Goal: Navigation & Orientation: Find specific page/section

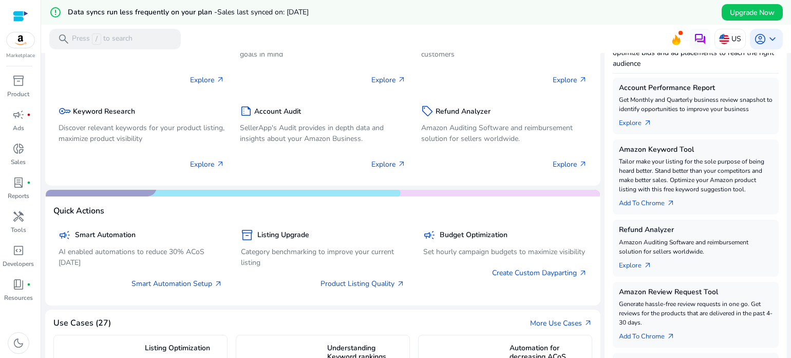
scroll to position [154, 0]
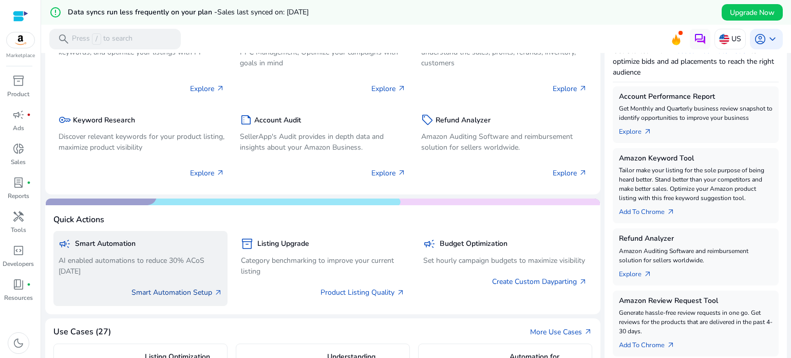
click at [181, 292] on link "Smart Automation Setup arrow_outward" at bounding box center [177, 292] width 91 height 11
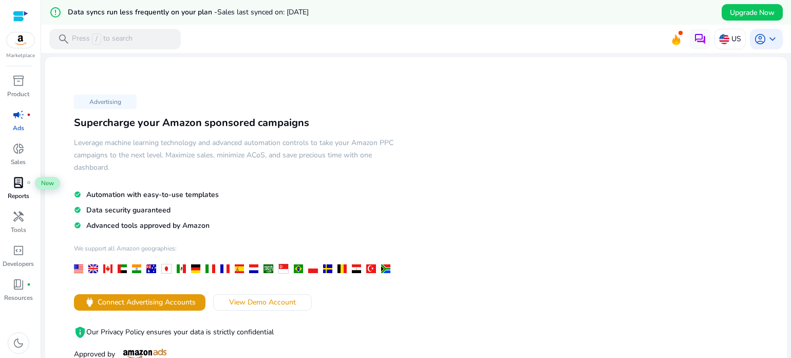
click at [21, 183] on span "lab_profile" at bounding box center [18, 182] width 12 height 12
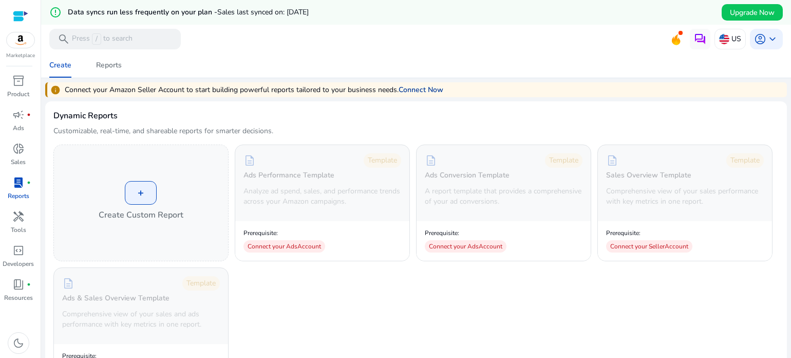
click at [425, 88] on link "Connect Now" at bounding box center [421, 89] width 45 height 11
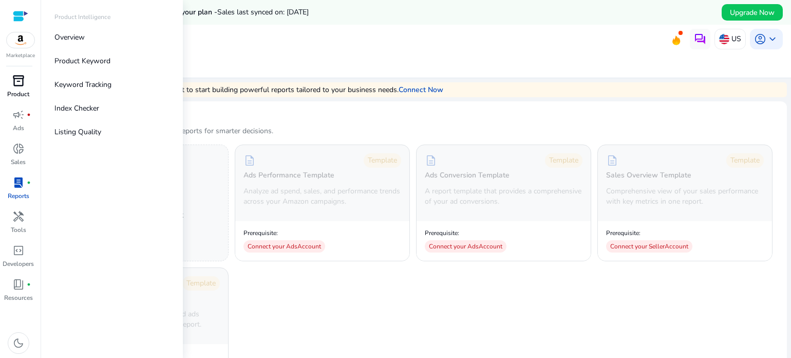
click at [15, 84] on span "inventory_2" at bounding box center [18, 81] width 12 height 12
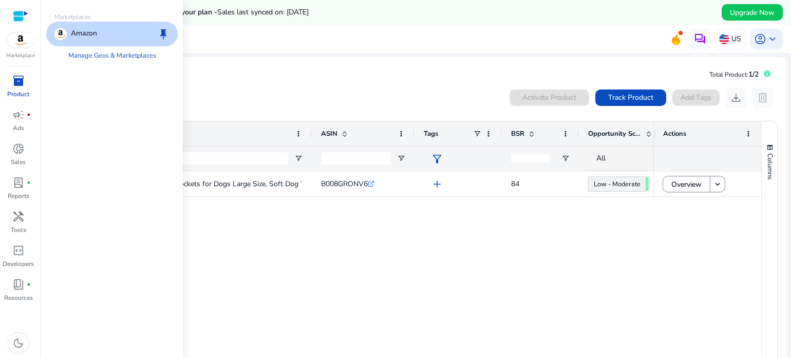
click at [25, 40] on img at bounding box center [21, 39] width 28 height 15
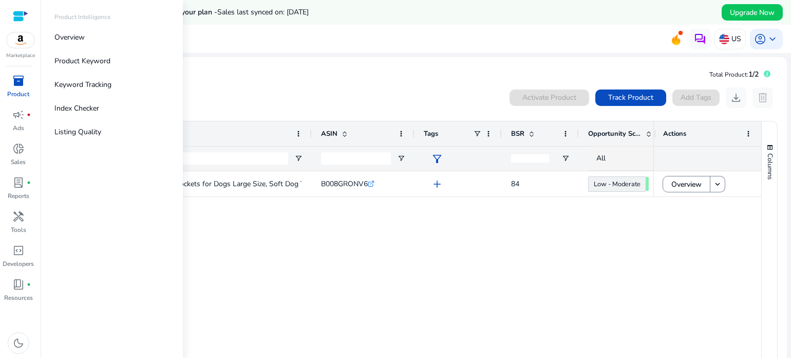
click at [20, 85] on span "inventory_2" at bounding box center [18, 81] width 12 height 12
click at [95, 61] on p "Product Keyword" at bounding box center [82, 61] width 56 height 11
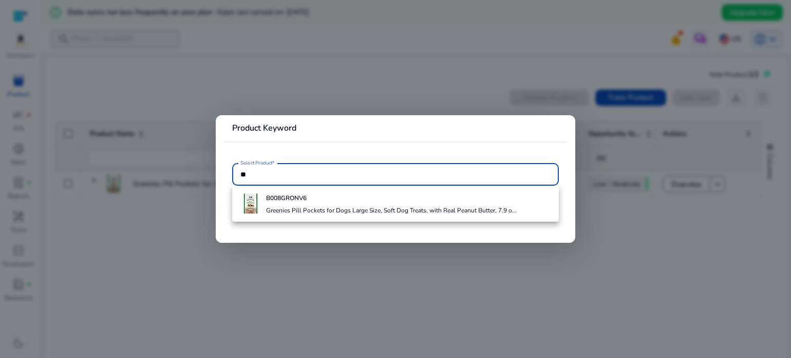
type input "*"
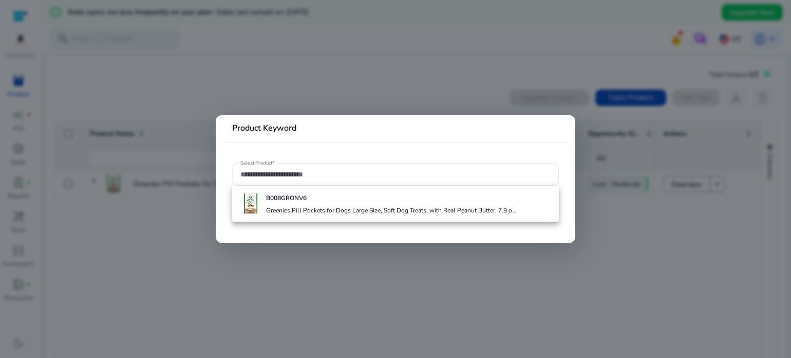
click at [375, 287] on div at bounding box center [395, 179] width 791 height 358
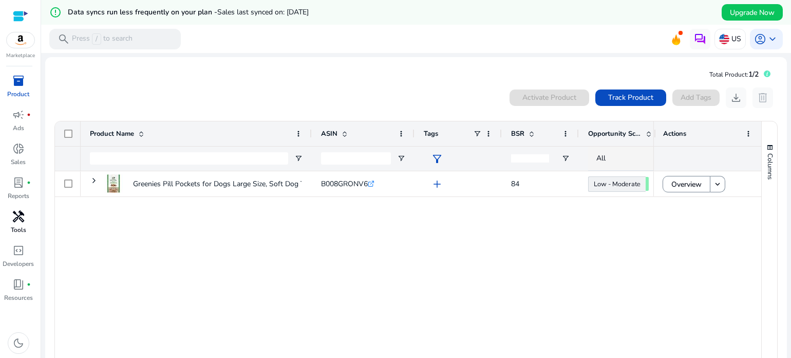
click at [16, 223] on span "handyman" at bounding box center [18, 216] width 12 height 12
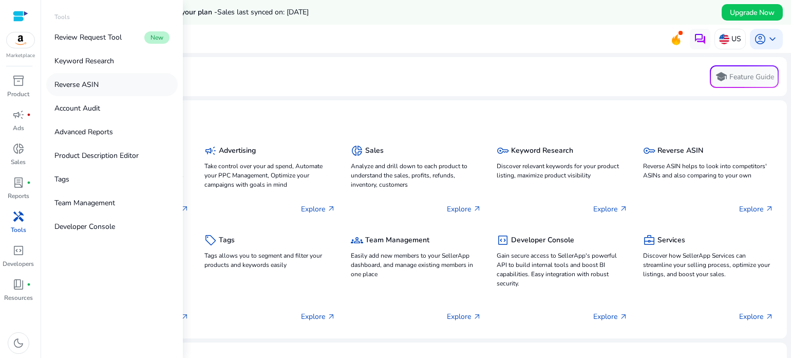
click at [79, 87] on p "Reverse ASIN" at bounding box center [76, 84] width 44 height 11
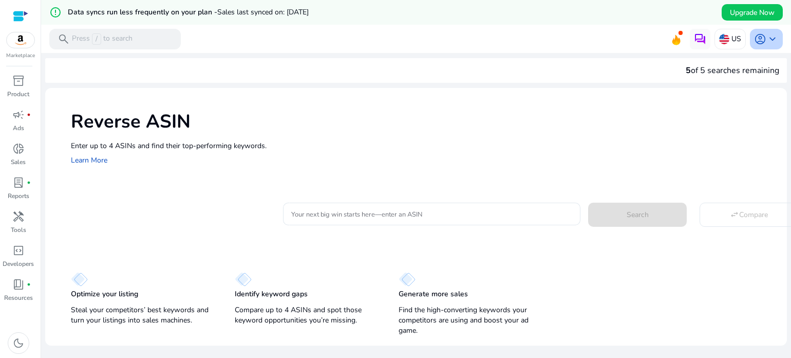
click at [769, 38] on span "keyboard_arrow_down" at bounding box center [773, 39] width 12 height 12
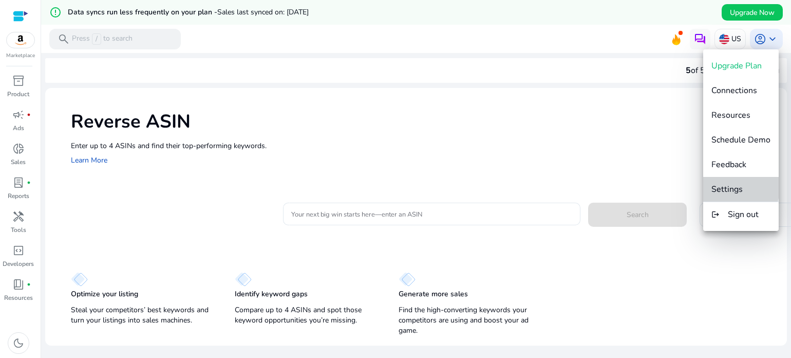
click at [727, 185] on span "Settings" at bounding box center [727, 188] width 31 height 11
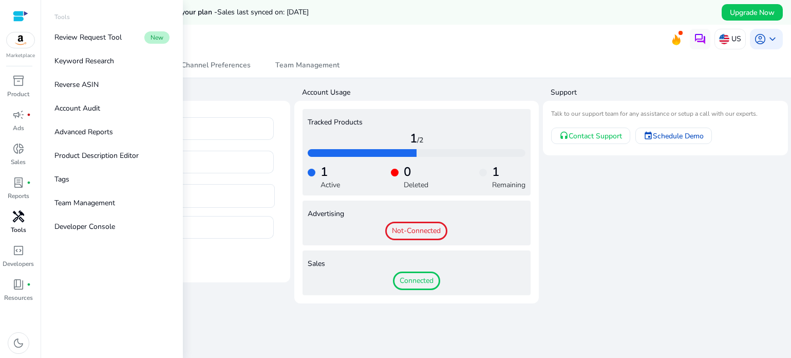
click at [16, 222] on span "handyman" at bounding box center [18, 216] width 12 height 12
